Goal: Find contact information: Find contact information

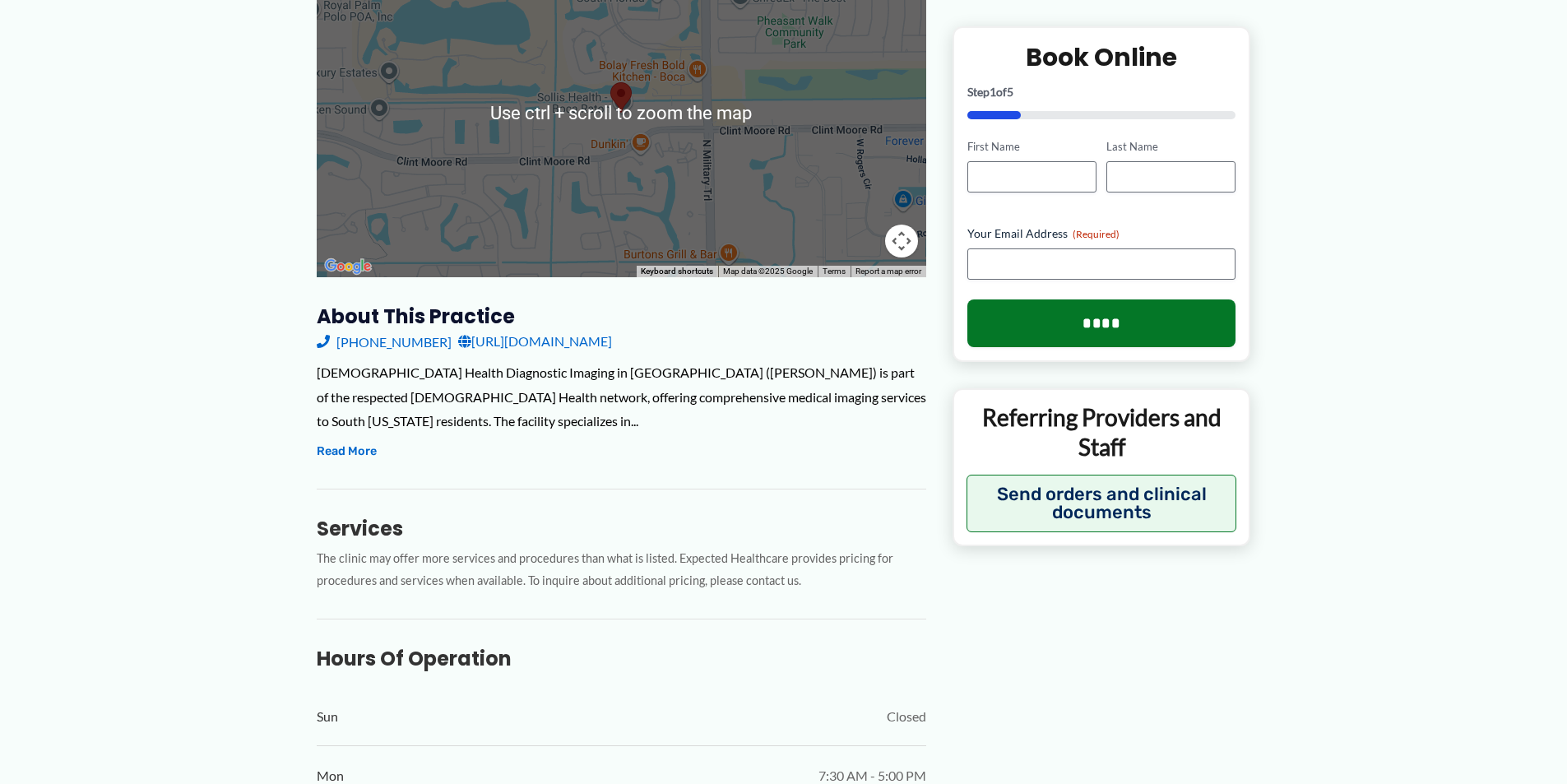
scroll to position [329, 0]
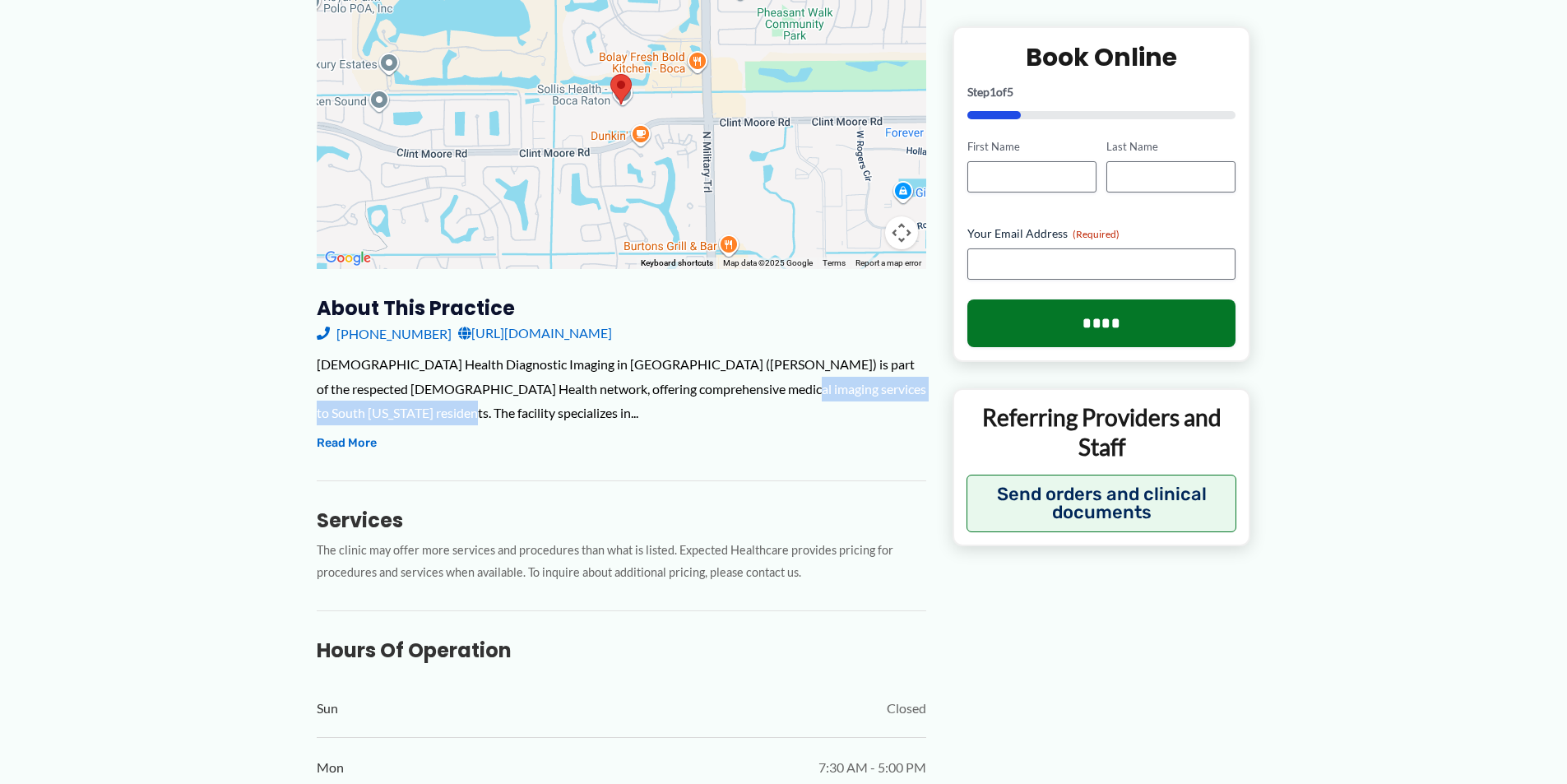
drag, startPoint x: 718, startPoint y: 406, endPoint x: 714, endPoint y: 378, distance: 28.3
click at [714, 378] on div "[DEMOGRAPHIC_DATA] Health Diagnostic Imaging in [GEOGRAPHIC_DATA] ([PERSON_NAME…" at bounding box center [622, 388] width 610 height 73
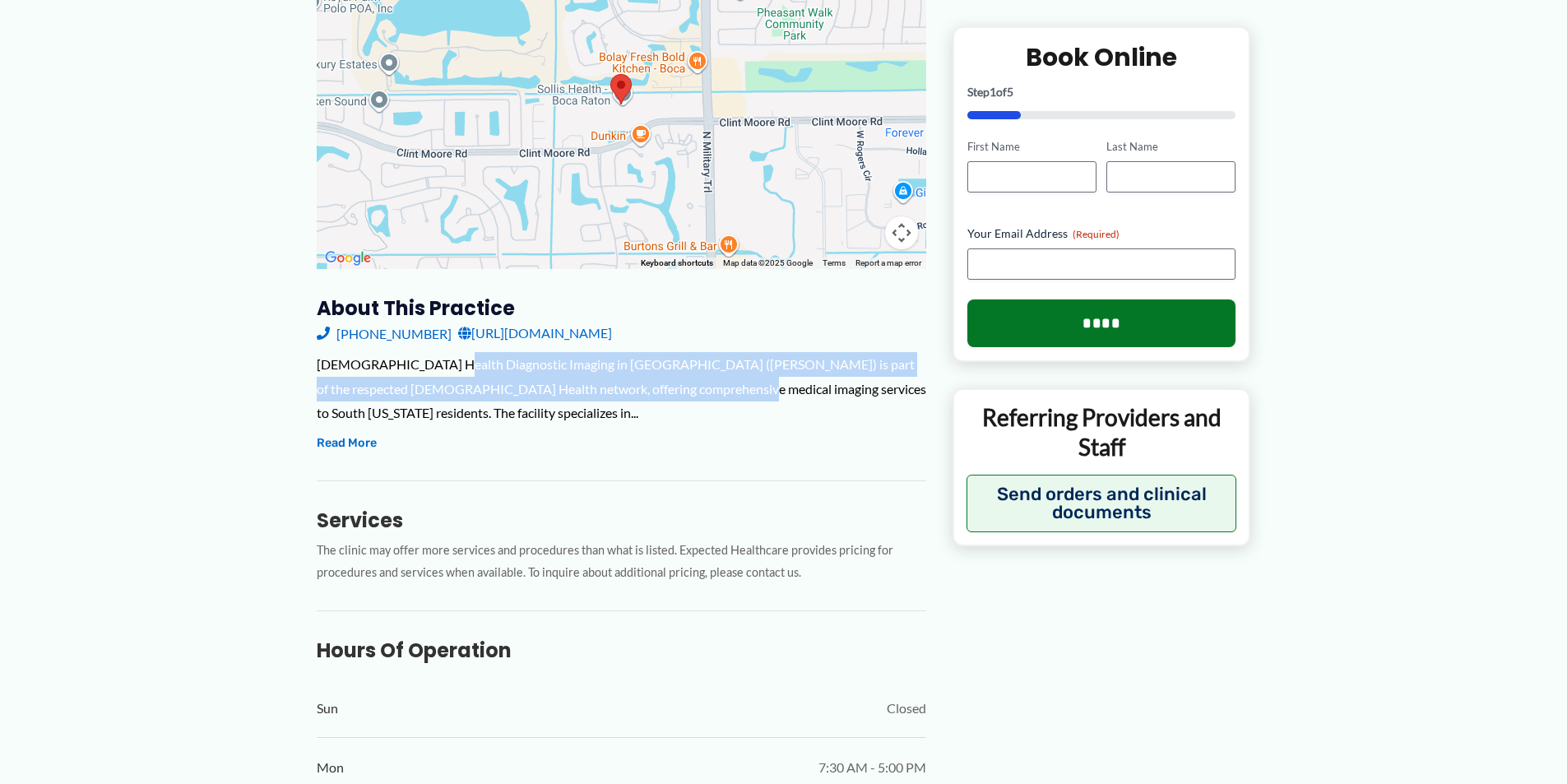
drag, startPoint x: 438, startPoint y: 368, endPoint x: 674, endPoint y: 398, distance: 237.9
click at [674, 398] on div "[DEMOGRAPHIC_DATA] Health Diagnostic Imaging in [GEOGRAPHIC_DATA] ([PERSON_NAME…" at bounding box center [622, 388] width 610 height 73
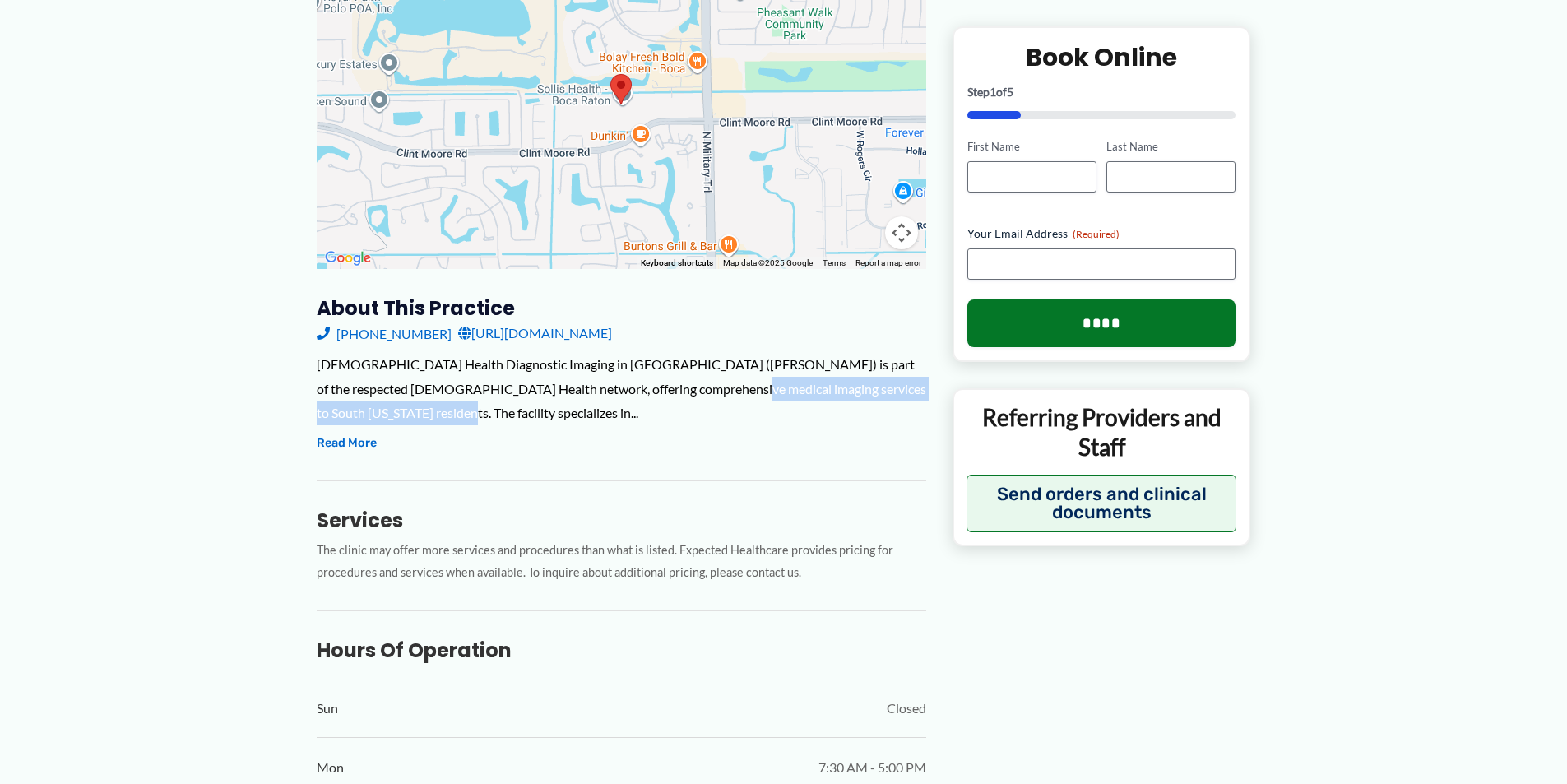
drag, startPoint x: 650, startPoint y: 411, endPoint x: 671, endPoint y: 375, distance: 41.7
click at [670, 377] on div "[DEMOGRAPHIC_DATA] Health Diagnostic Imaging in [GEOGRAPHIC_DATA] ([PERSON_NAME…" at bounding box center [622, 388] width 610 height 73
click at [671, 375] on div "[DEMOGRAPHIC_DATA] Health Diagnostic Imaging in [GEOGRAPHIC_DATA] ([PERSON_NAME…" at bounding box center [622, 388] width 610 height 73
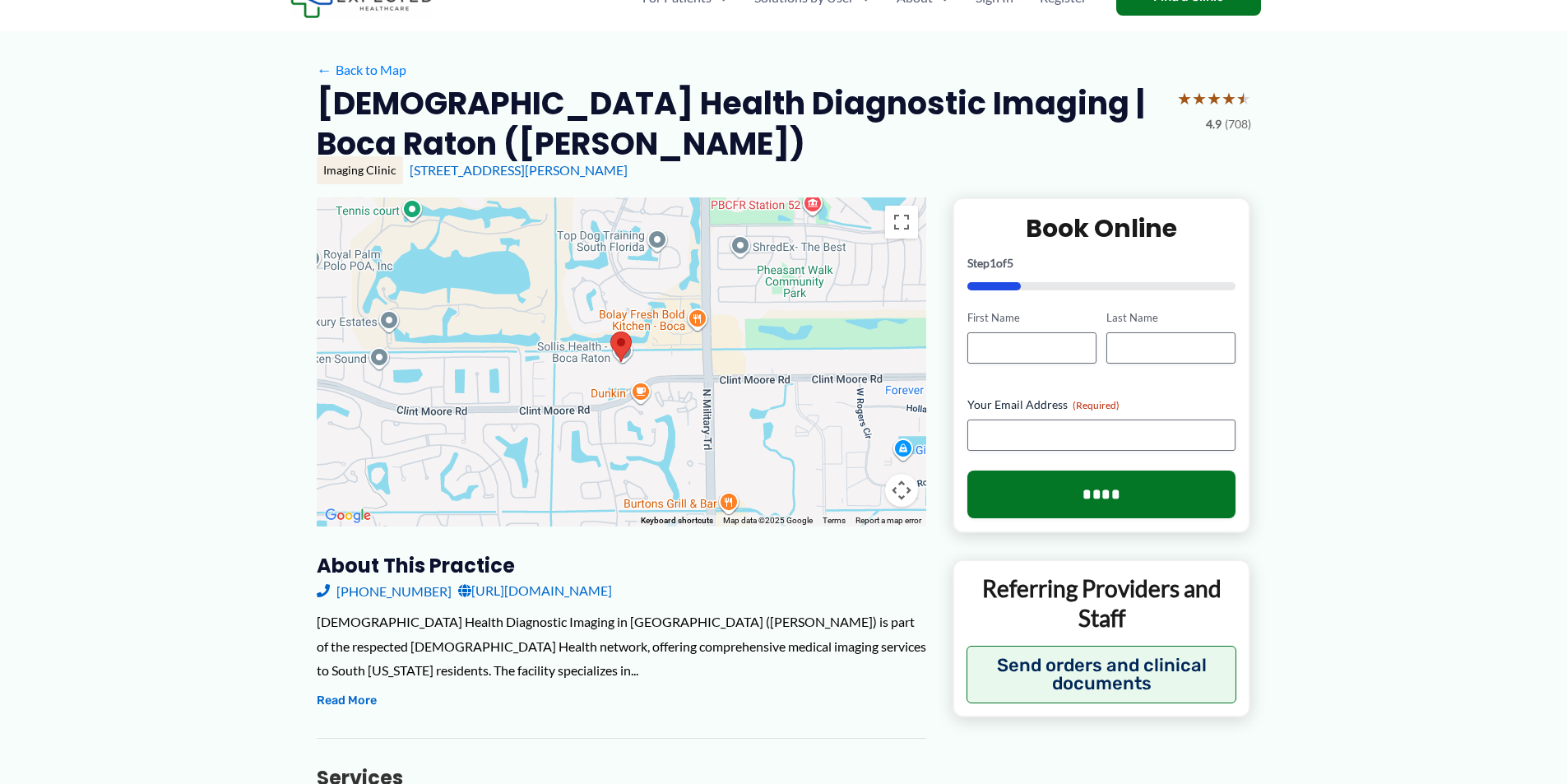
scroll to position [164, 0]
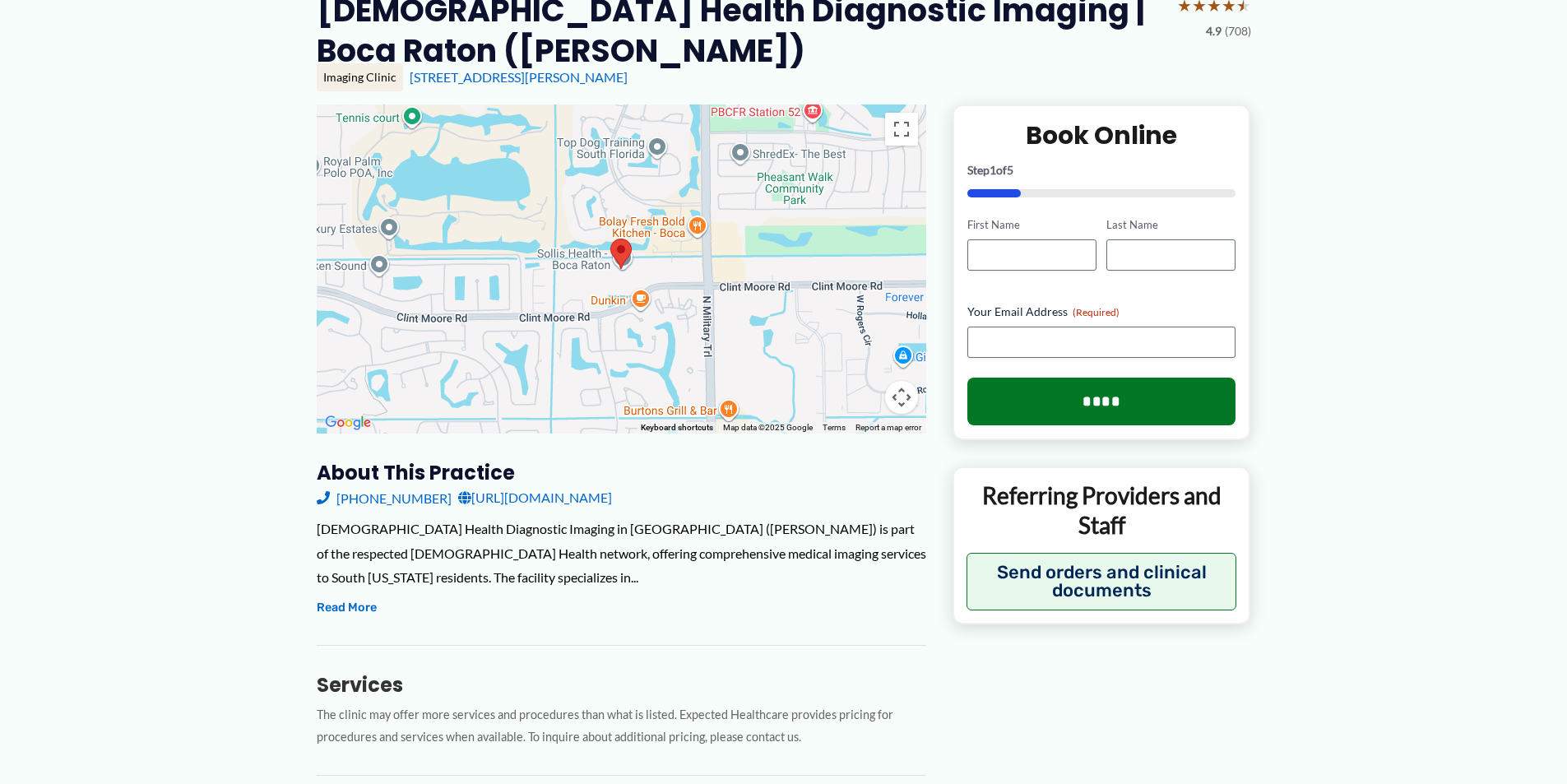
drag, startPoint x: 644, startPoint y: 477, endPoint x: 616, endPoint y: 493, distance: 32.2
click at [622, 492] on div "[PHONE_NUMBER] [URL][DOMAIN_NAME]" at bounding box center [622, 497] width 610 height 25
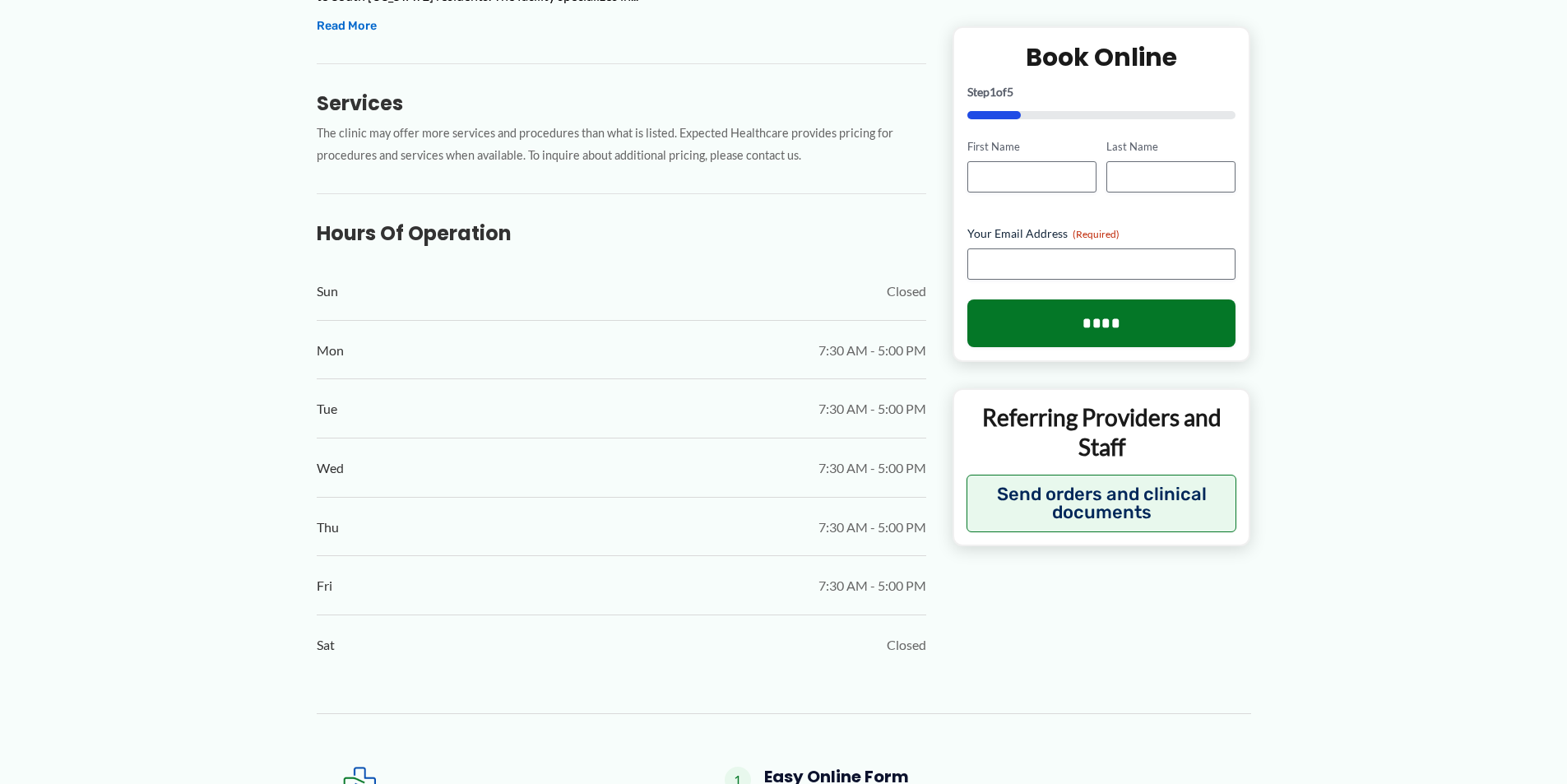
scroll to position [576, 0]
